Goal: Task Accomplishment & Management: Use online tool/utility

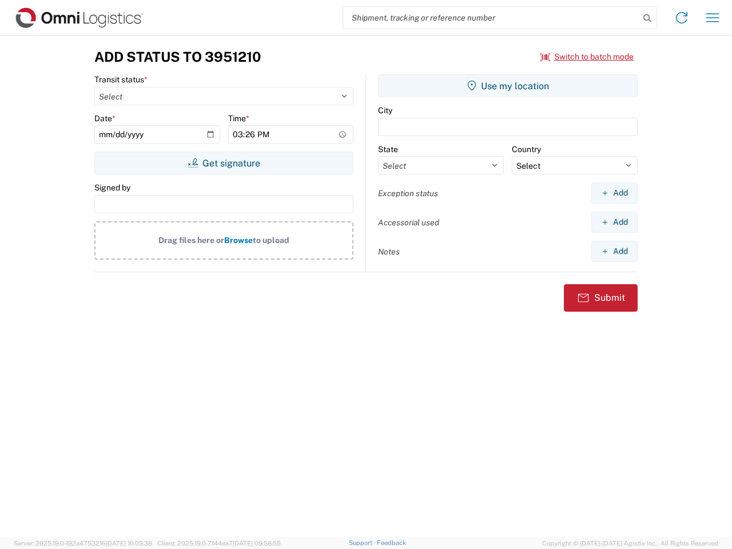
click at [491, 18] on input "search" at bounding box center [491, 18] width 296 height 22
click at [648, 18] on icon at bounding box center [648, 18] width 16 height 16
click at [682, 18] on icon at bounding box center [682, 18] width 18 height 18
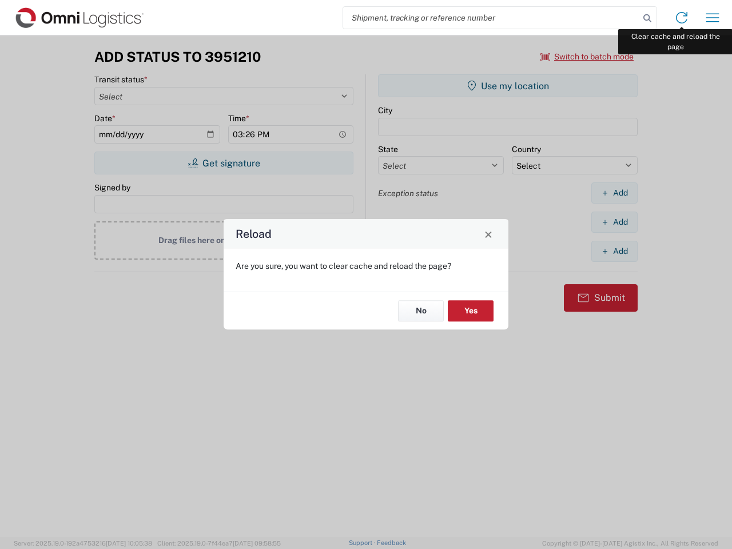
click at [713, 18] on div "Reload Are you sure, you want to clear cache and reload the page? No Yes" at bounding box center [366, 274] width 732 height 549
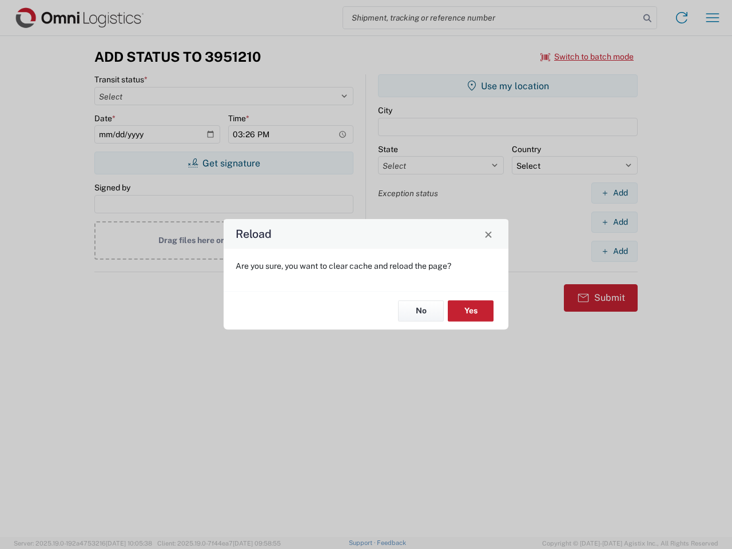
click at [588, 57] on div "Reload Are you sure, you want to clear cache and reload the page? No Yes" at bounding box center [366, 274] width 732 height 549
click at [224, 163] on div "Reload Are you sure, you want to clear cache and reload the page? No Yes" at bounding box center [366, 274] width 732 height 549
click at [508, 86] on div "Reload Are you sure, you want to clear cache and reload the page? No Yes" at bounding box center [366, 274] width 732 height 549
click at [614, 193] on div "Reload Are you sure, you want to clear cache and reload the page? No Yes" at bounding box center [366, 274] width 732 height 549
click at [614, 222] on div "Reload Are you sure, you want to clear cache and reload the page? No Yes" at bounding box center [366, 274] width 732 height 549
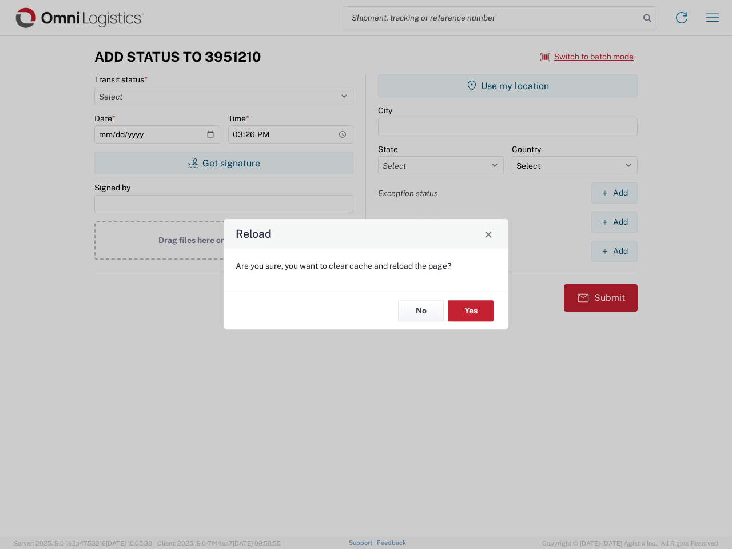
click at [614, 251] on div "Reload Are you sure, you want to clear cache and reload the page? No Yes" at bounding box center [366, 274] width 732 height 549
